Goal: Communication & Community: Answer question/provide support

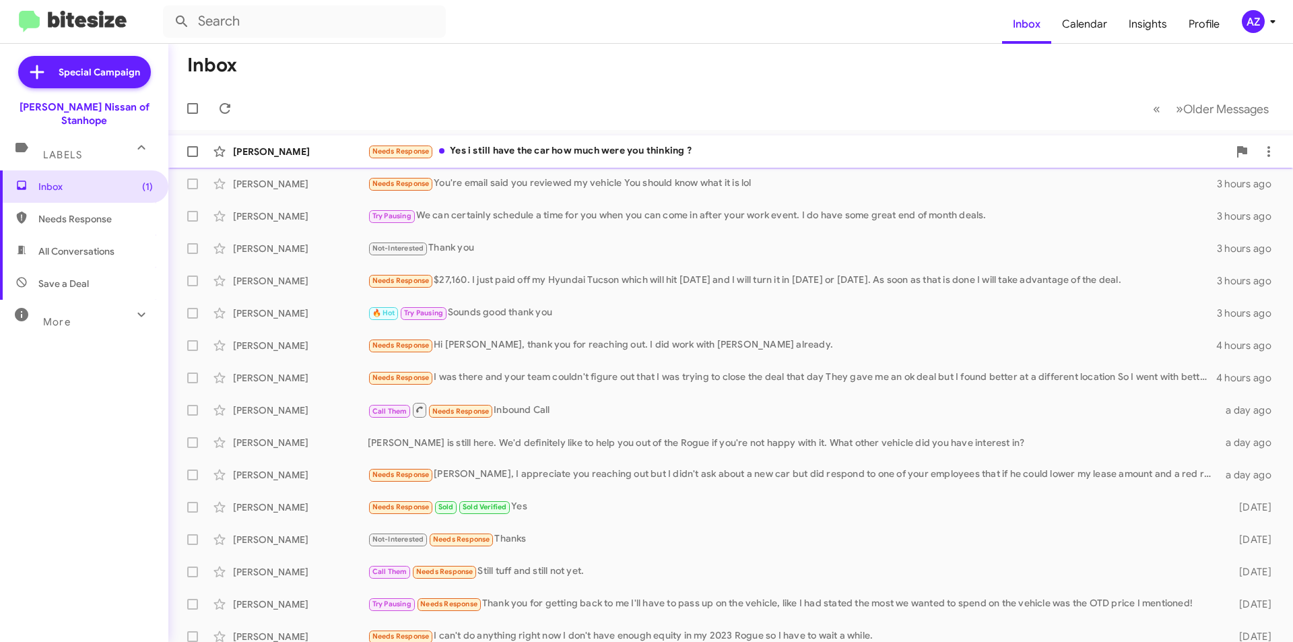
click at [345, 149] on div "[PERSON_NAME]" at bounding box center [300, 151] width 135 height 13
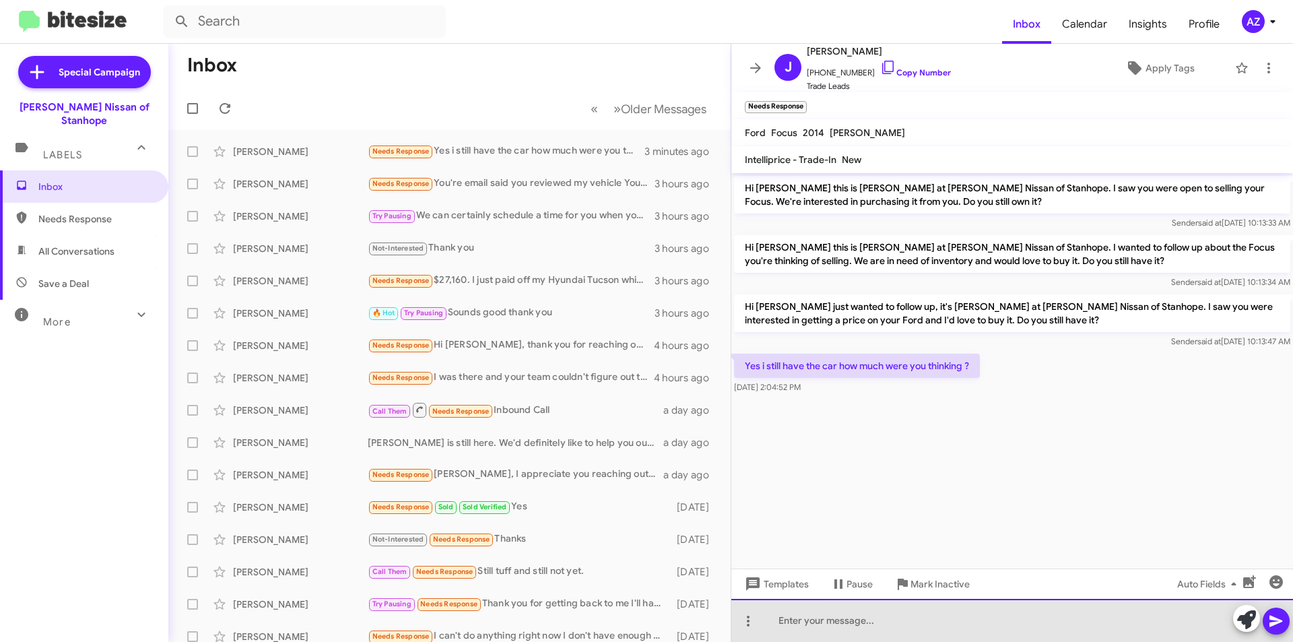
click at [974, 625] on div at bounding box center [1012, 620] width 562 height 43
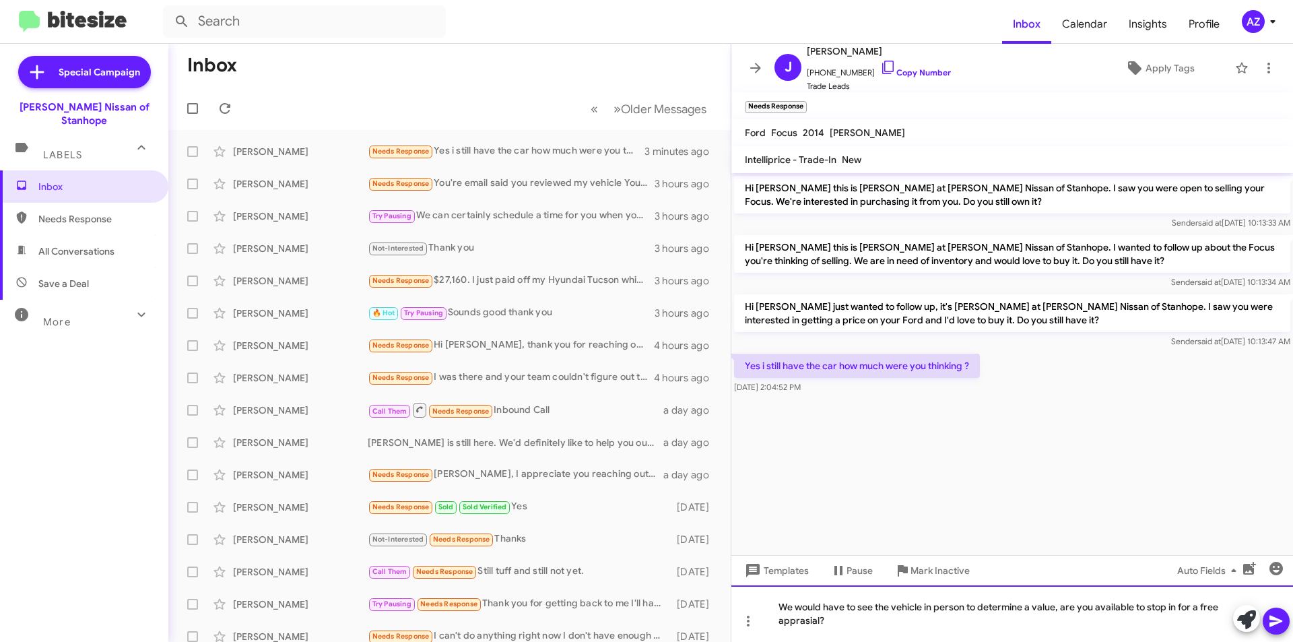
click at [1063, 611] on div "We would have to see the vehicle in person to determine a value, are you availa…" at bounding box center [1012, 613] width 562 height 57
